Goal: Navigation & Orientation: Understand site structure

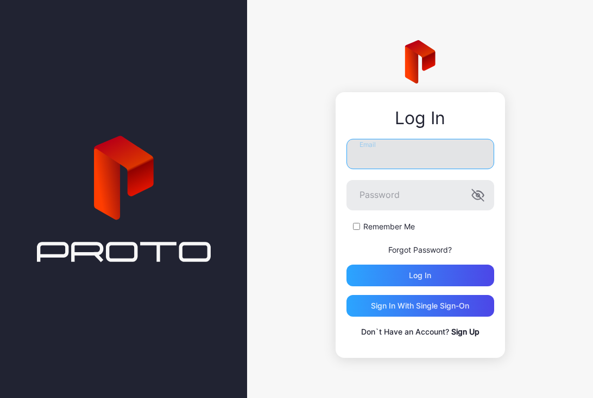
click at [391, 167] on input "Email" at bounding box center [420, 154] width 148 height 30
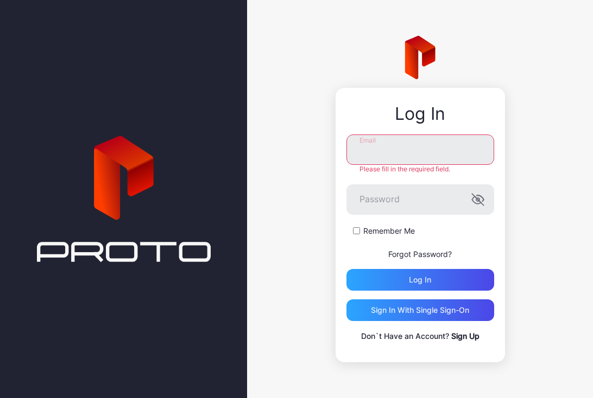
type input "**********"
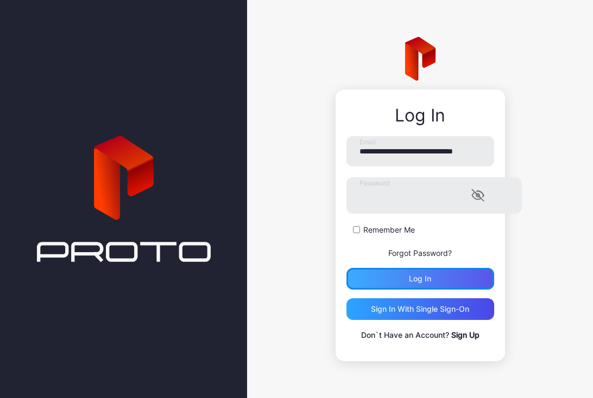
click at [420, 275] on div "Log in" at bounding box center [420, 279] width 22 height 9
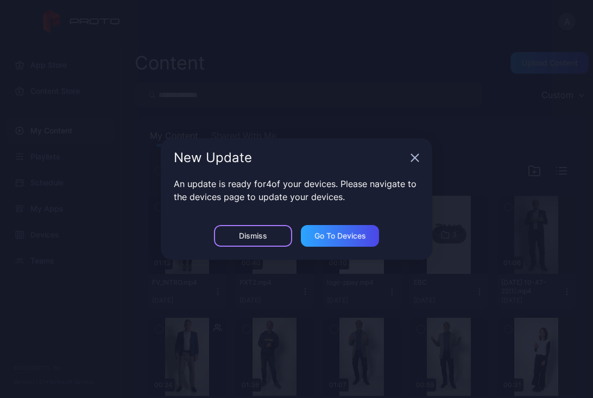
click at [270, 239] on div "Dismiss" at bounding box center [253, 236] width 78 height 22
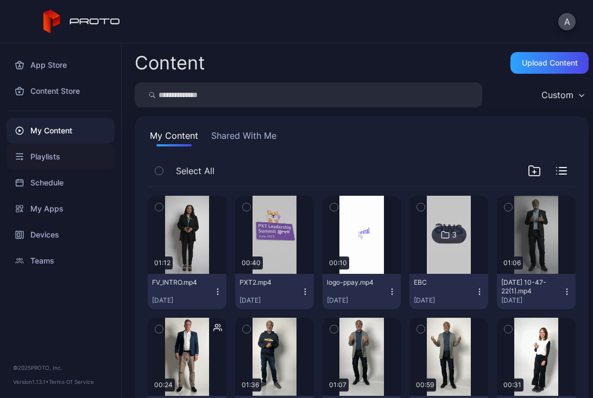
click at [56, 151] on div "Playlists" at bounding box center [61, 157] width 108 height 26
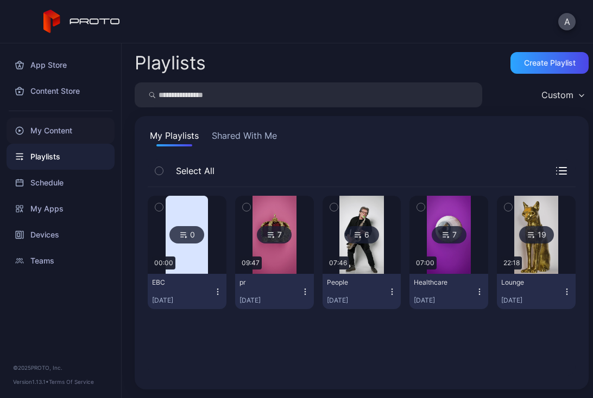
click at [59, 126] on div "My Content" at bounding box center [61, 131] width 108 height 26
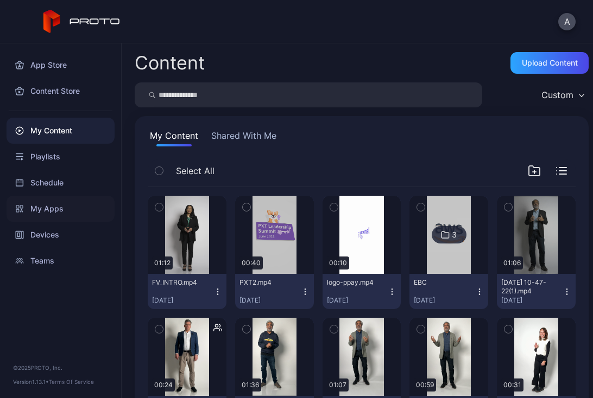
click at [56, 218] on div "My Apps" at bounding box center [61, 209] width 108 height 26
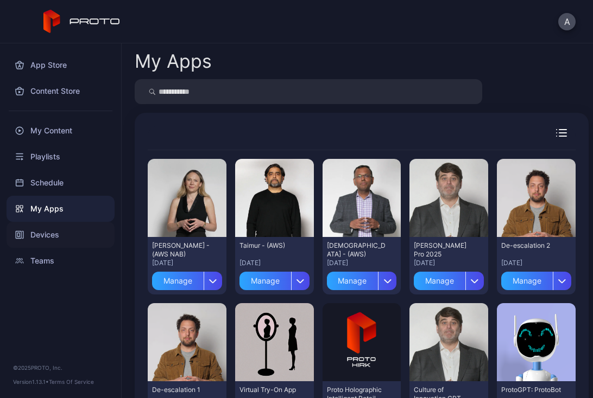
click at [88, 234] on div "Devices" at bounding box center [61, 235] width 108 height 26
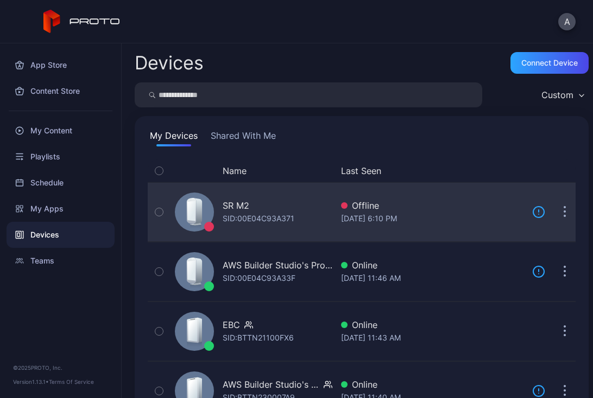
scroll to position [45, 0]
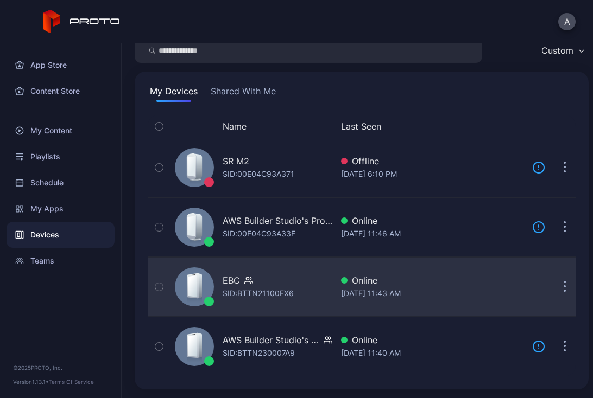
click at [554, 280] on button "button" at bounding box center [565, 287] width 22 height 22
click at [309, 301] on div "Devices Connect device Custom My Devices Shared With Me Name Last Seen SR M2 SI…" at bounding box center [357, 220] width 471 height 355
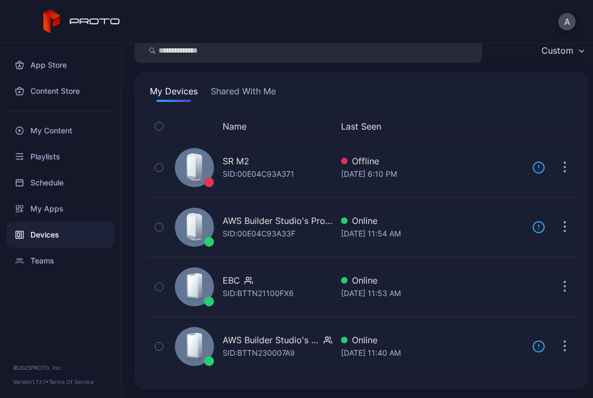
click at [318, 30] on div "A" at bounding box center [296, 21] width 593 height 43
